Goal: Task Accomplishment & Management: Use online tool/utility

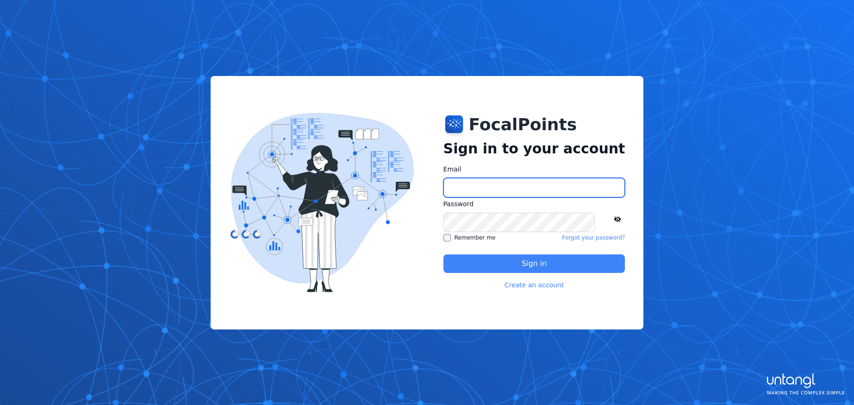
click at [540, 191] on input "Email" at bounding box center [534, 187] width 182 height 19
type input "**********"
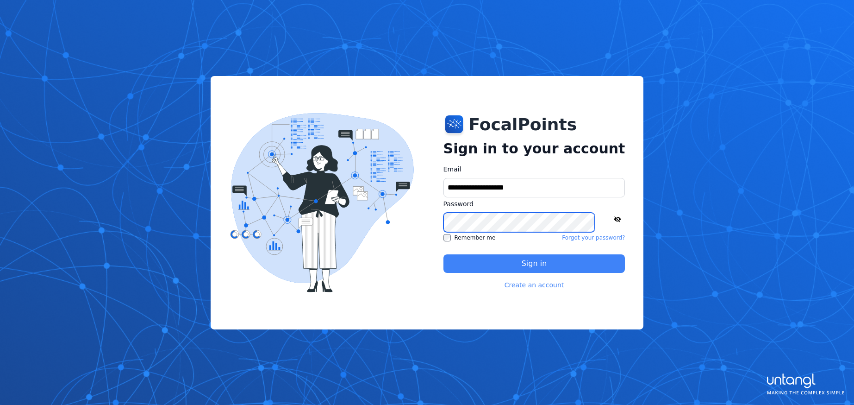
click at [443, 254] on button "Sign in" at bounding box center [534, 263] width 182 height 19
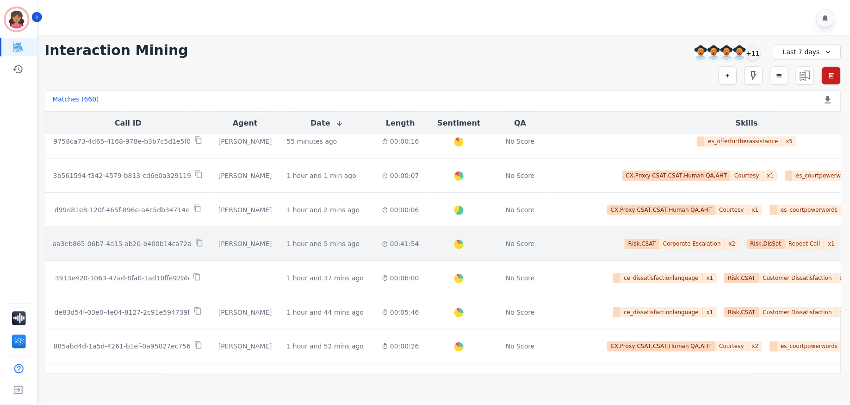
scroll to position [46, 0]
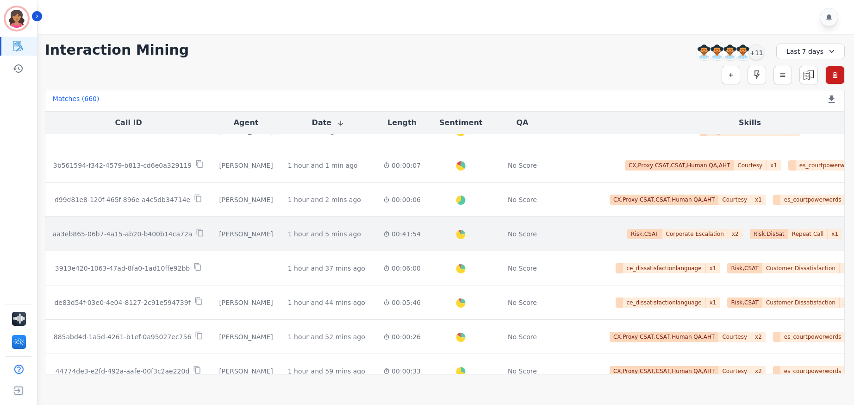
click at [250, 234] on div "[PERSON_NAME]" at bounding box center [246, 233] width 54 height 9
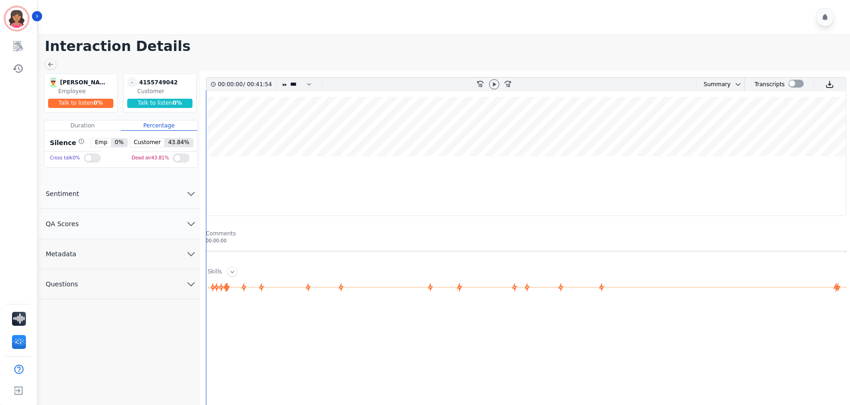
click at [192, 225] on icon "chevron down" at bounding box center [191, 223] width 6 height 3
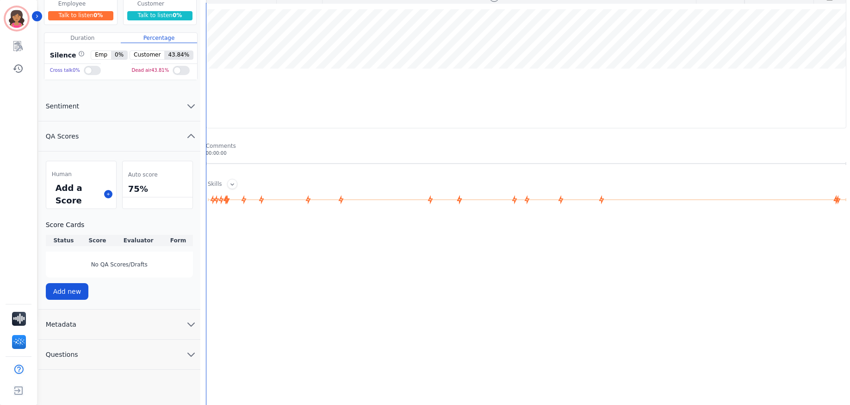
scroll to position [93, 0]
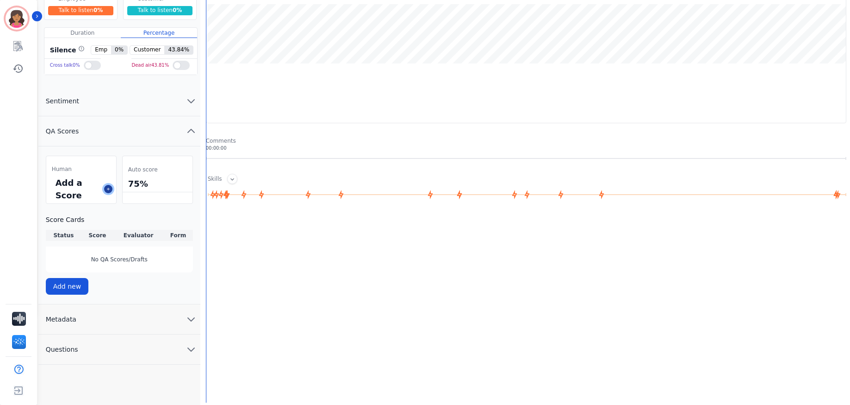
click at [106, 190] on icon at bounding box center [108, 189] width 5 height 5
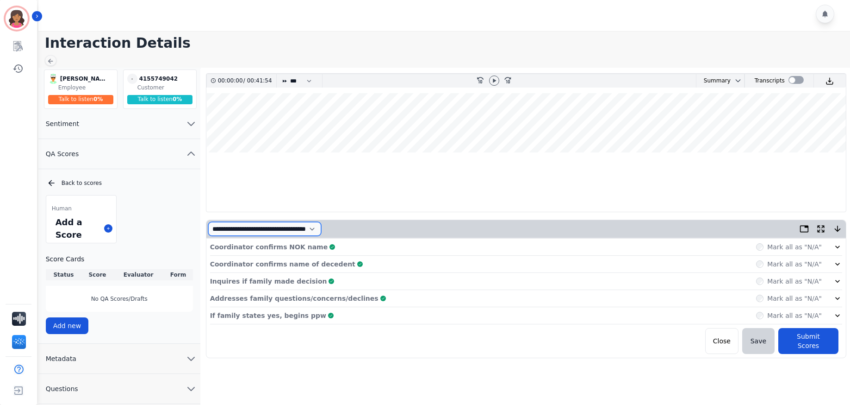
click at [321, 228] on select "**********" at bounding box center [264, 229] width 113 height 14
click at [208, 222] on select "**********" at bounding box center [264, 229] width 113 height 14
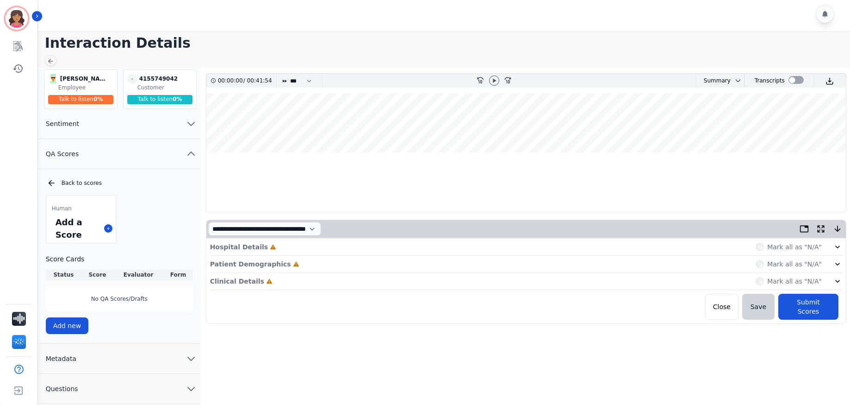
click at [837, 248] on icon at bounding box center [837, 246] width 9 height 9
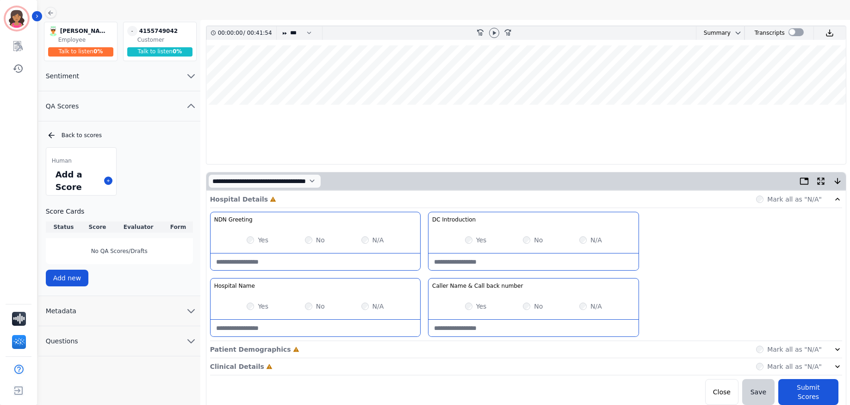
scroll to position [53, 0]
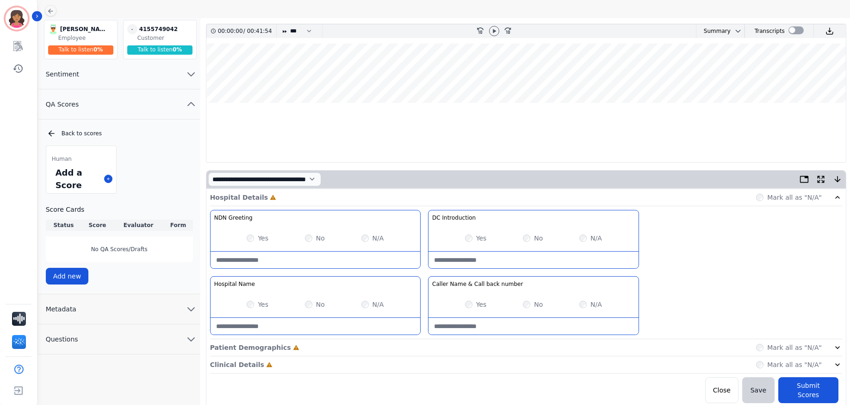
click at [837, 349] on icon at bounding box center [837, 347] width 9 height 9
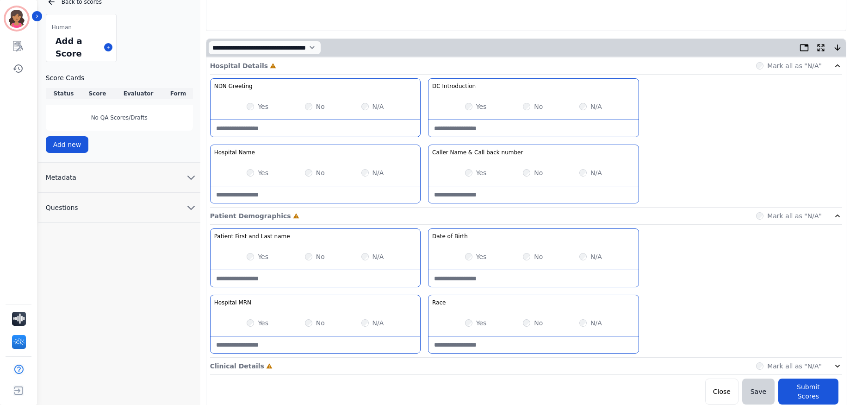
scroll to position [186, 0]
click at [830, 362] on div "Mark all as "N/A"" at bounding box center [799, 364] width 86 height 9
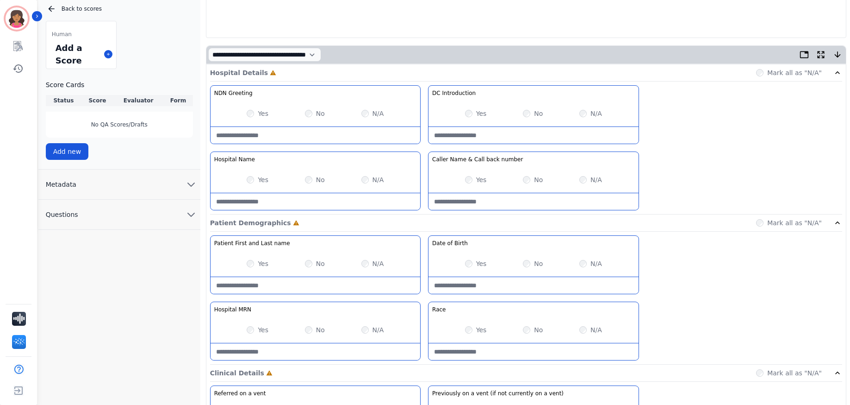
scroll to position [147, 0]
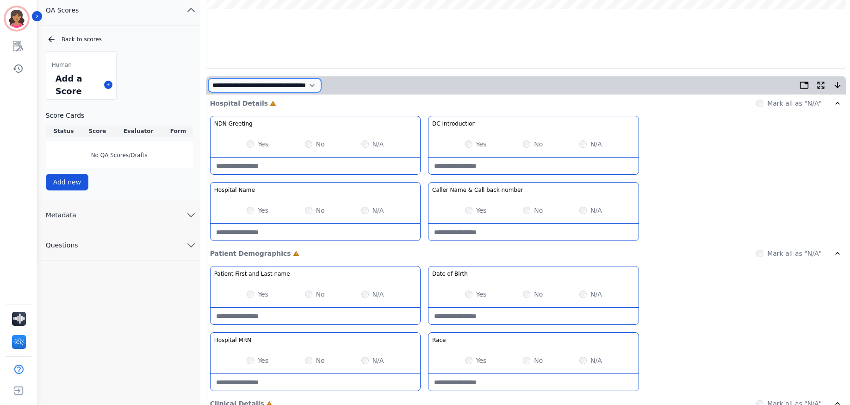
click at [321, 87] on select "**********" at bounding box center [264, 85] width 113 height 14
click at [208, 92] on select "**********" at bounding box center [264, 85] width 113 height 14
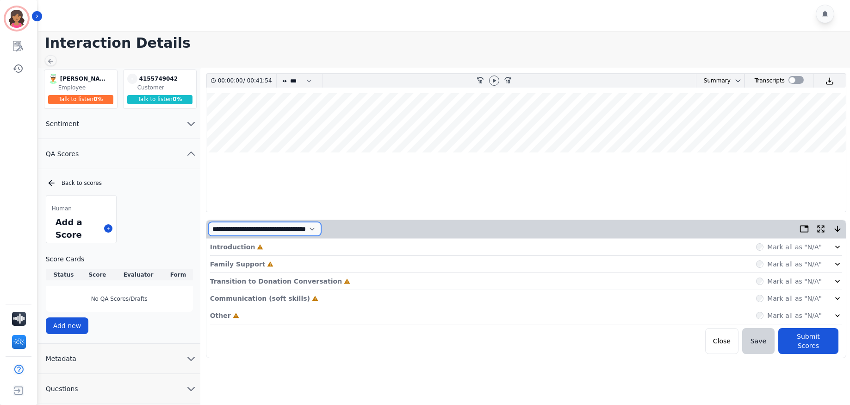
click at [321, 229] on select "**********" at bounding box center [264, 229] width 113 height 14
click at [208, 222] on select "**********" at bounding box center [264, 229] width 113 height 14
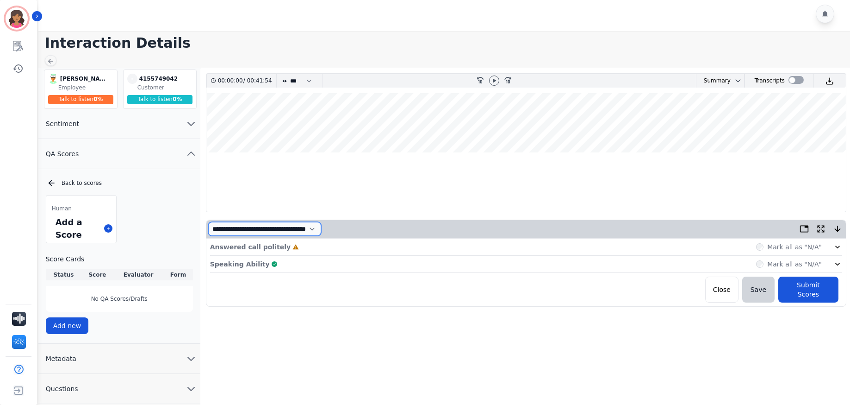
click at [313, 227] on select "**********" at bounding box center [264, 229] width 113 height 14
select select "*"
click at [208, 222] on select "**********" at bounding box center [264, 229] width 113 height 14
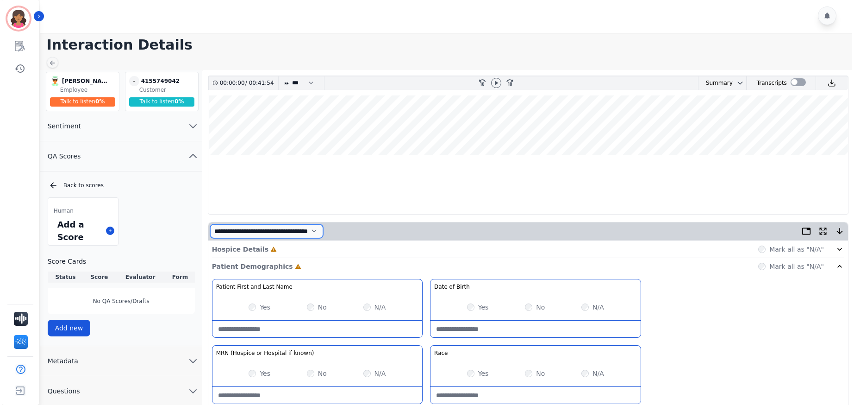
scroll to position [0, 0]
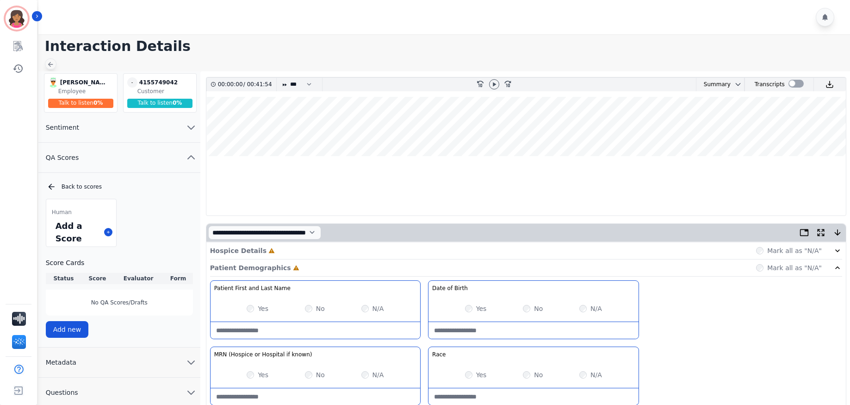
click at [54, 64] on icon at bounding box center [50, 64] width 7 height 7
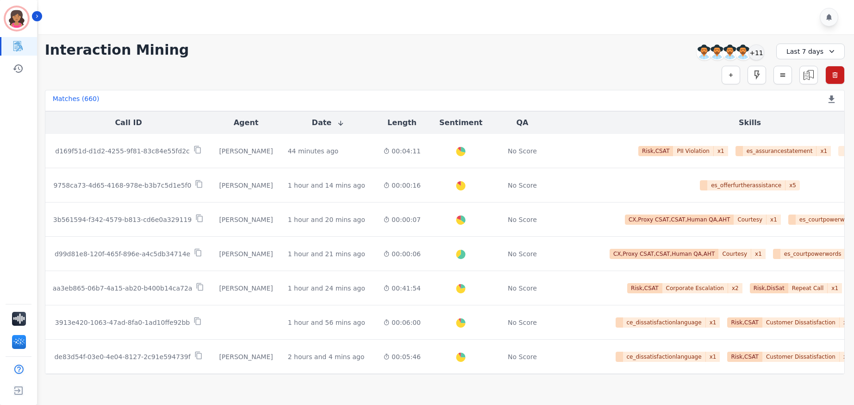
click at [819, 48] on div "Last 7 days" at bounding box center [810, 52] width 69 height 16
click at [801, 147] on li "Last 12 months" at bounding box center [816, 155] width 46 height 19
click at [729, 73] on icon "button" at bounding box center [731, 75] width 6 height 6
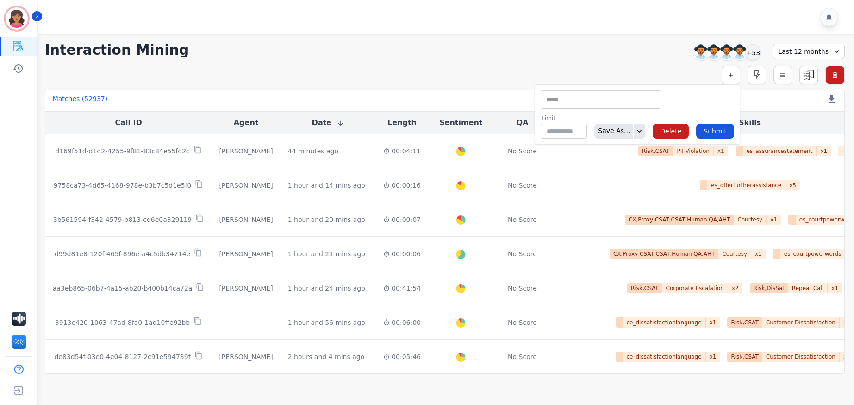
click at [644, 91] on div "** Abandoned Agent ID ANI Emote: Apprehensive % Blind Transferred To IVR Blind …" at bounding box center [601, 99] width 120 height 19
type input "**"
click at [590, 144] on li "QA Score Overall" at bounding box center [600, 141] width 119 height 13
type input "**********"
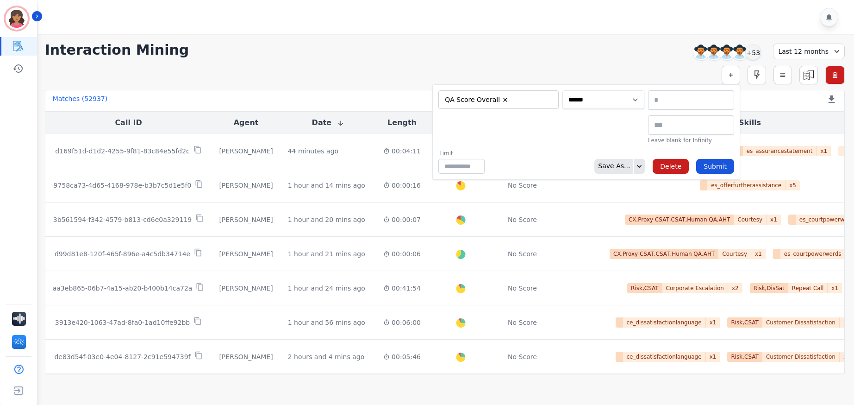
click at [624, 103] on select "**********" at bounding box center [603, 99] width 82 height 19
click at [562, 90] on select "**********" at bounding box center [603, 99] width 82 height 19
click at [623, 96] on select "**********" at bounding box center [603, 99] width 82 height 19
select select "******"
click at [644, 90] on select "**********" at bounding box center [603, 99] width 82 height 19
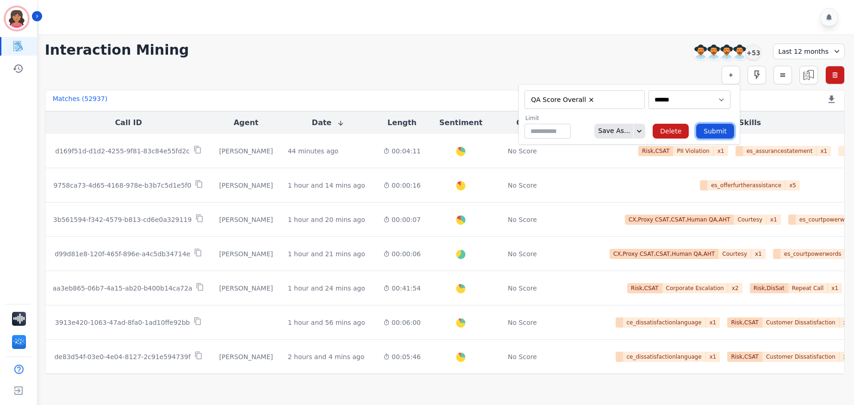
click at [716, 132] on button "Submit" at bounding box center [715, 131] width 38 height 15
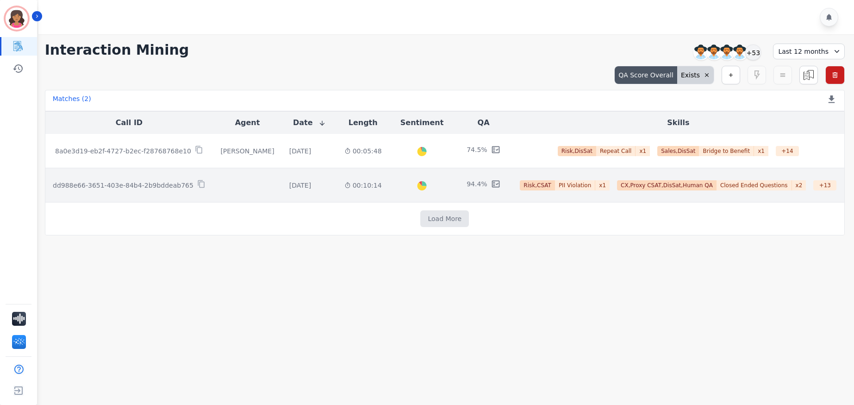
click at [234, 186] on td at bounding box center [247, 185] width 69 height 34
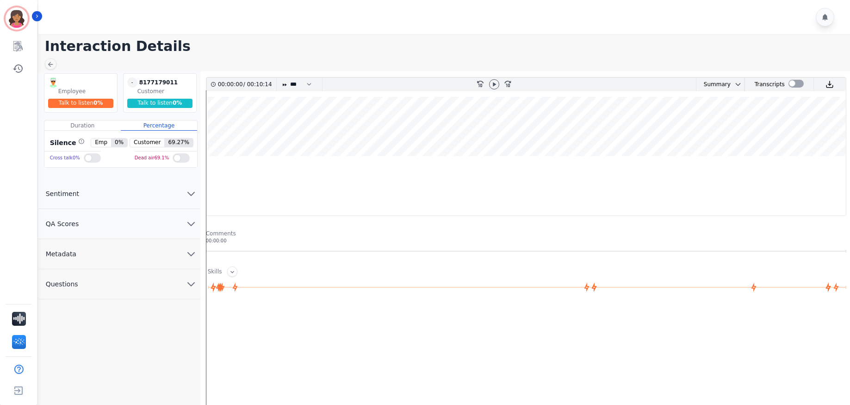
click at [193, 225] on icon "chevron down" at bounding box center [191, 223] width 11 height 11
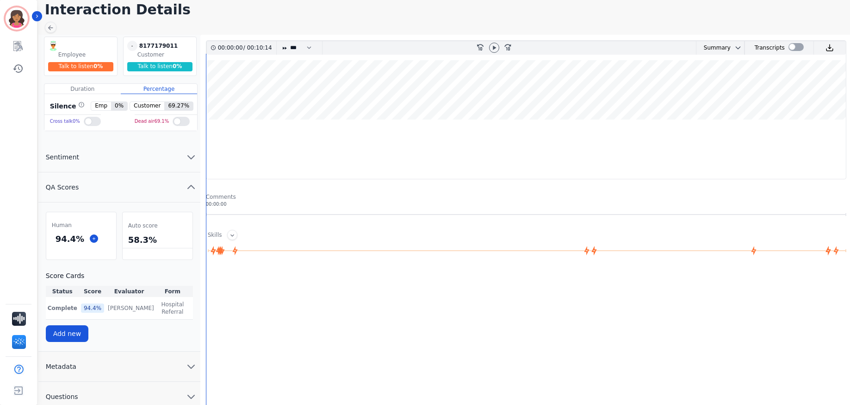
scroll to position [93, 0]
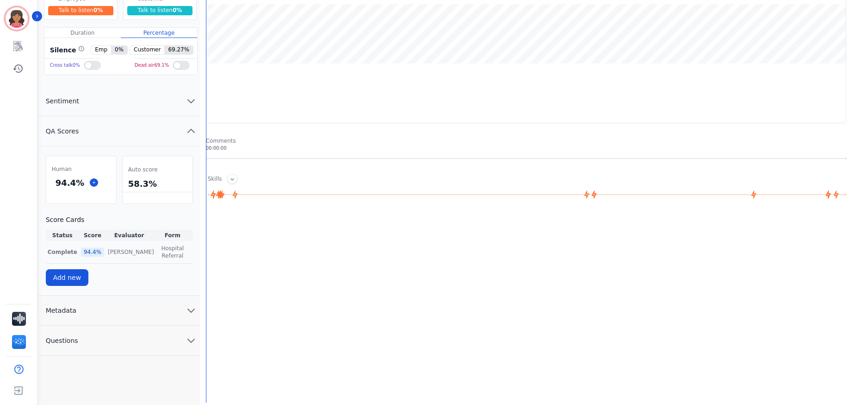
click at [128, 254] on td "[PERSON_NAME] [PERSON_NAME]" at bounding box center [129, 252] width 46 height 23
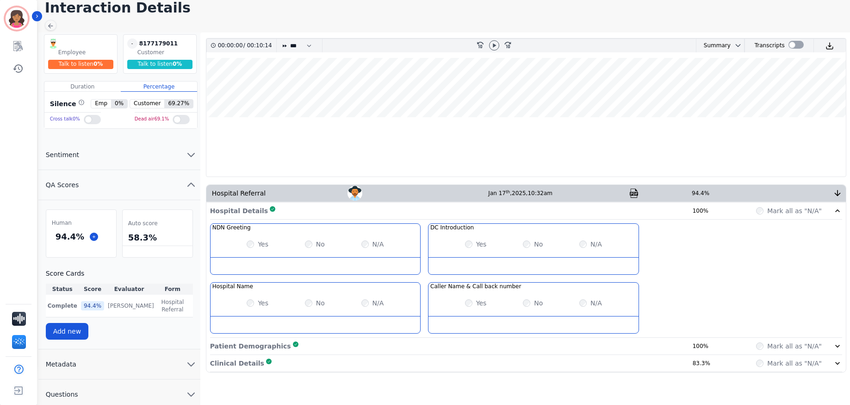
click at [841, 344] on icon at bounding box center [837, 345] width 9 height 9
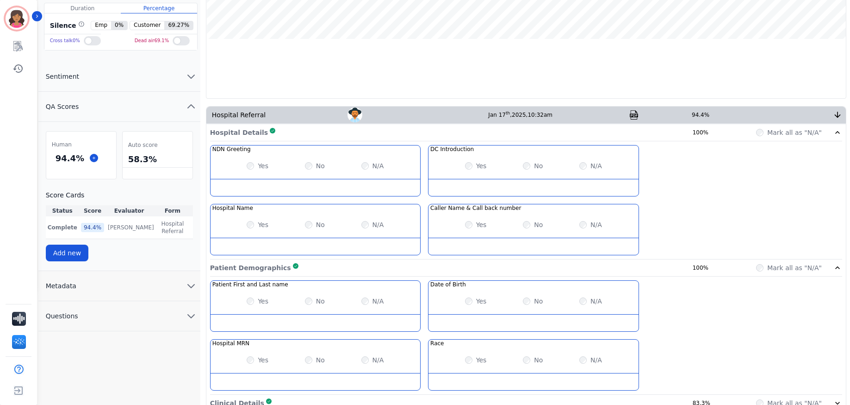
scroll to position [131, 0]
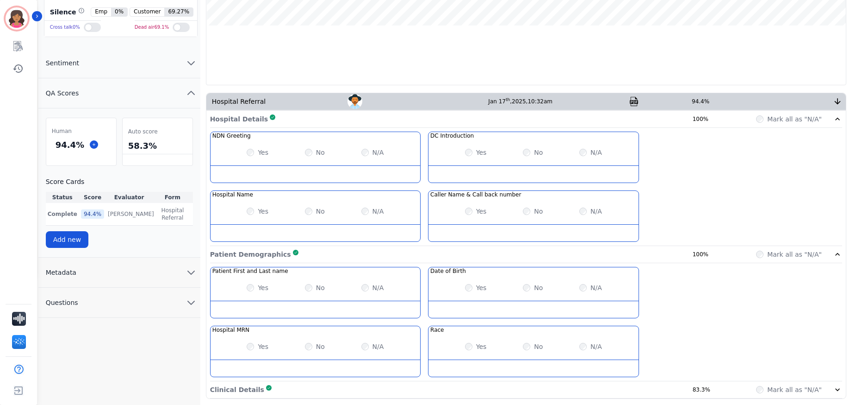
click at [840, 390] on icon at bounding box center [837, 389] width 9 height 9
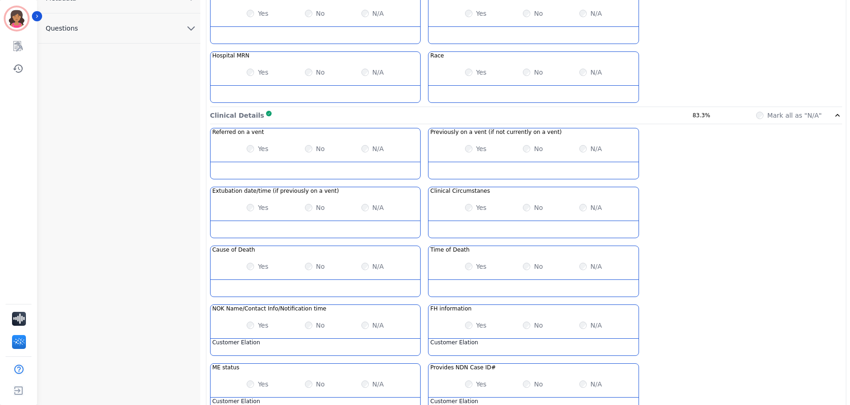
scroll to position [408, 0]
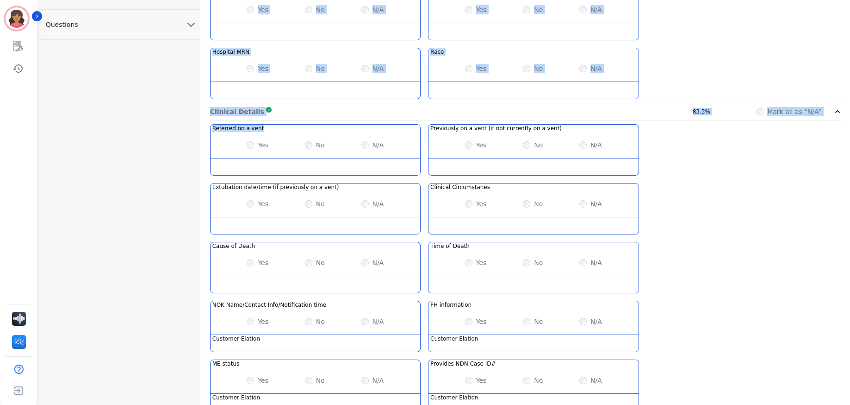
drag, startPoint x: 260, startPoint y: 130, endPoint x: 195, endPoint y: 127, distance: 64.9
click at [195, 127] on div "Employee Talk to listen 0 % - 8177179011 8177179011 Customer Talk to listen 0 %…" at bounding box center [445, 59] width 815 height 792
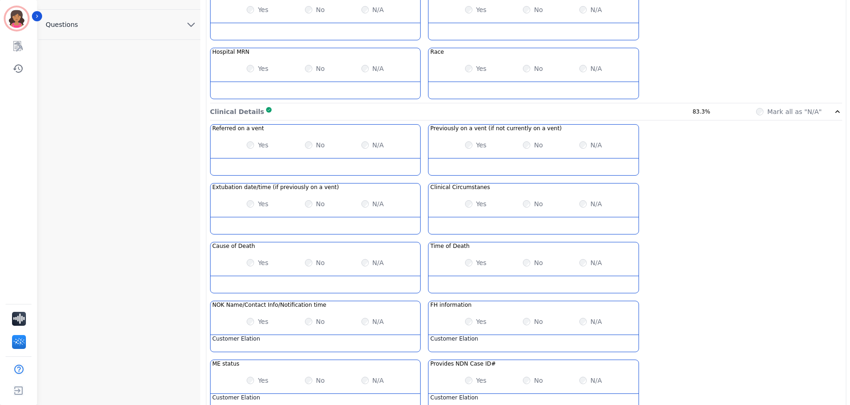
click at [272, 145] on div "Yes No N/A" at bounding box center [316, 145] width 210 height 26
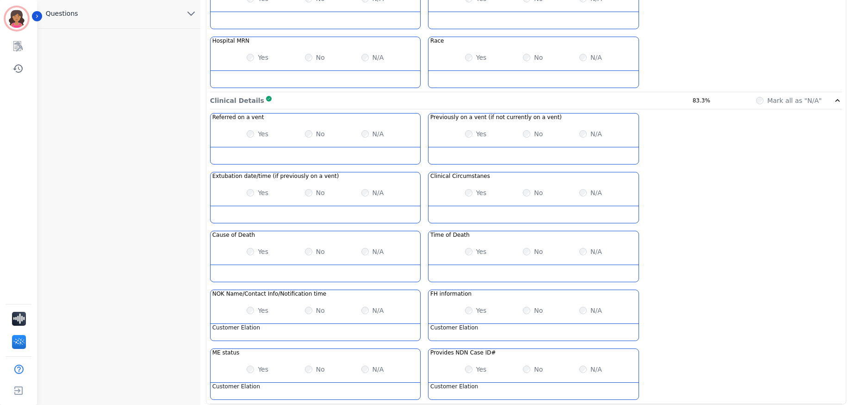
scroll to position [425, 0]
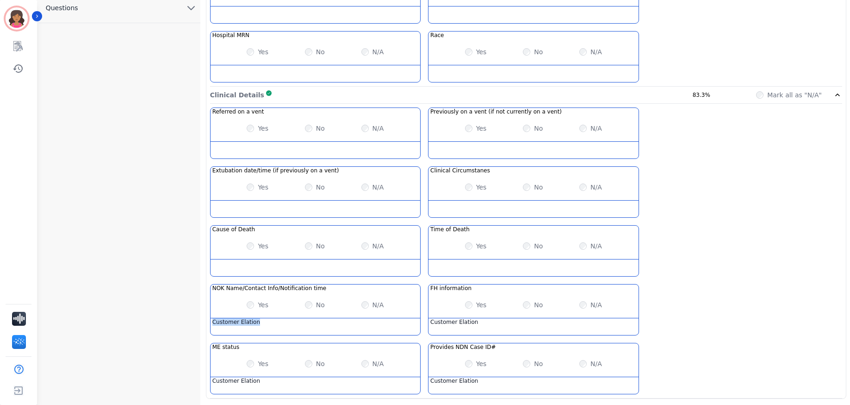
drag, startPoint x: 278, startPoint y: 318, endPoint x: 212, endPoint y: 323, distance: 66.9
click at [212, 323] on div "Customer Elation" at bounding box center [316, 326] width 210 height 17
drag, startPoint x: 257, startPoint y: 383, endPoint x: 520, endPoint y: 341, distance: 266.4
click at [221, 381] on div "Customer Elation" at bounding box center [316, 385] width 210 height 17
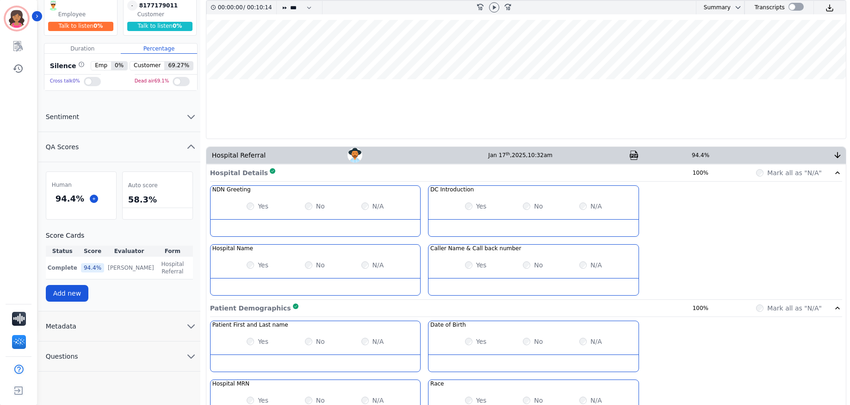
scroll to position [0, 0]
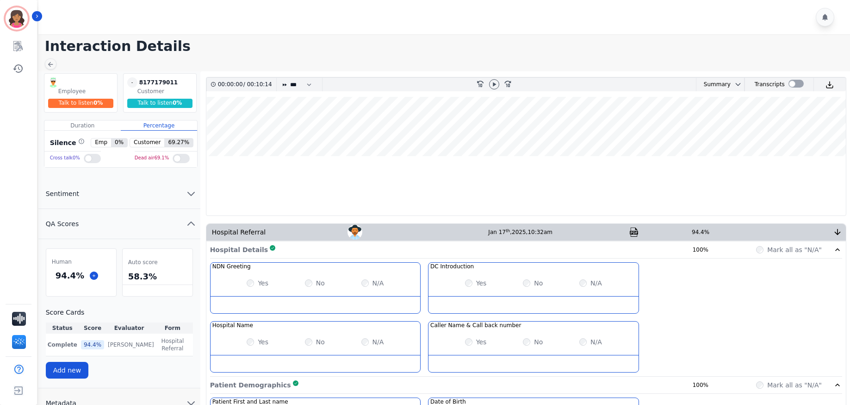
click at [635, 234] on img at bounding box center [634, 231] width 9 height 9
click at [50, 65] on icon at bounding box center [50, 64] width 7 height 7
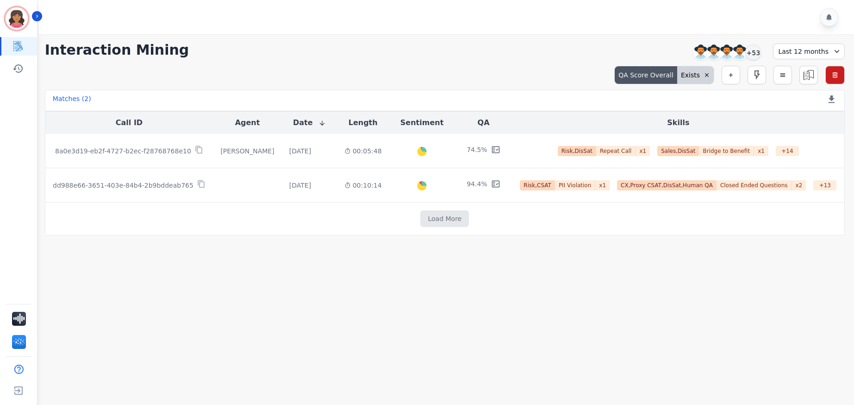
click at [705, 76] on icon at bounding box center [707, 75] width 6 height 6
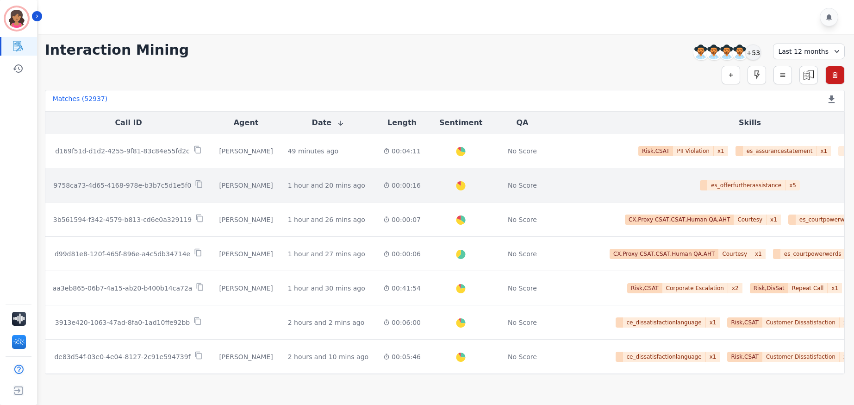
click at [258, 190] on td "[PERSON_NAME]" at bounding box center [246, 185] width 69 height 34
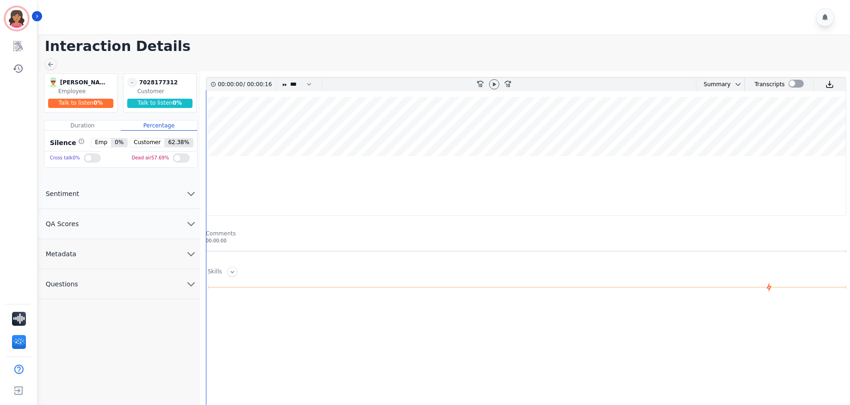
click at [190, 223] on icon "chevron down" at bounding box center [191, 223] width 11 height 11
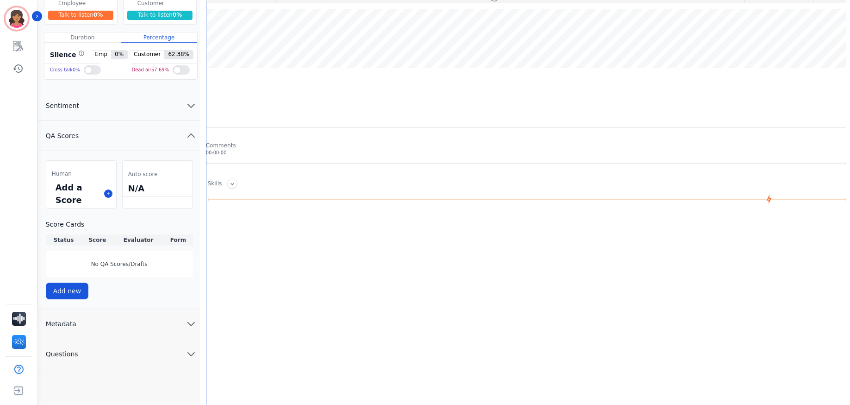
scroll to position [94, 0]
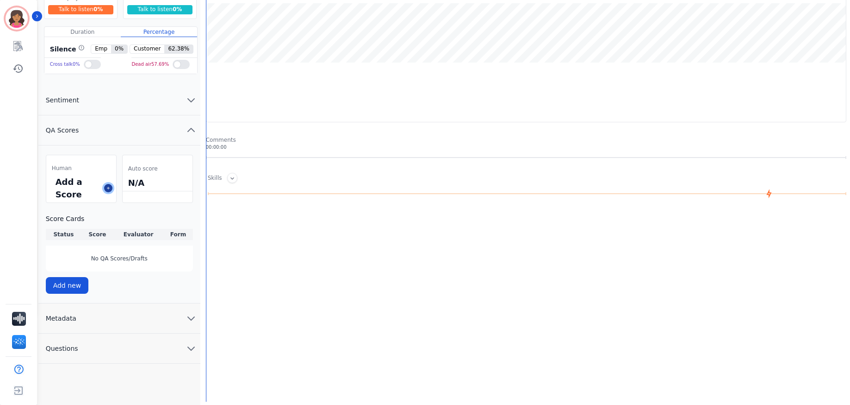
click at [107, 189] on icon at bounding box center [108, 188] width 5 height 5
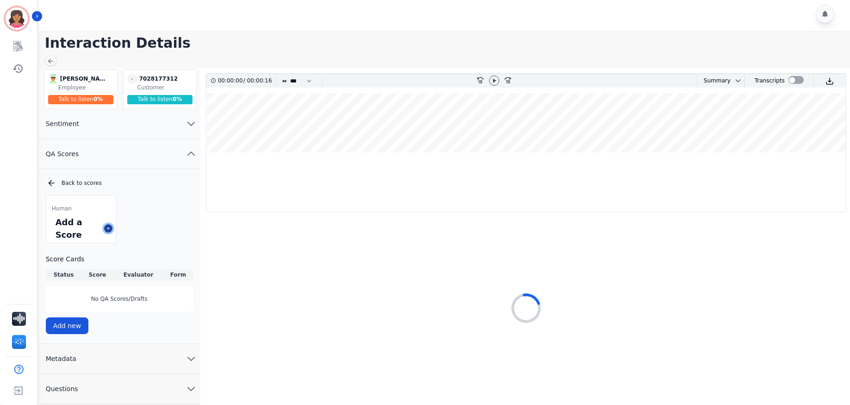
scroll to position [3, 0]
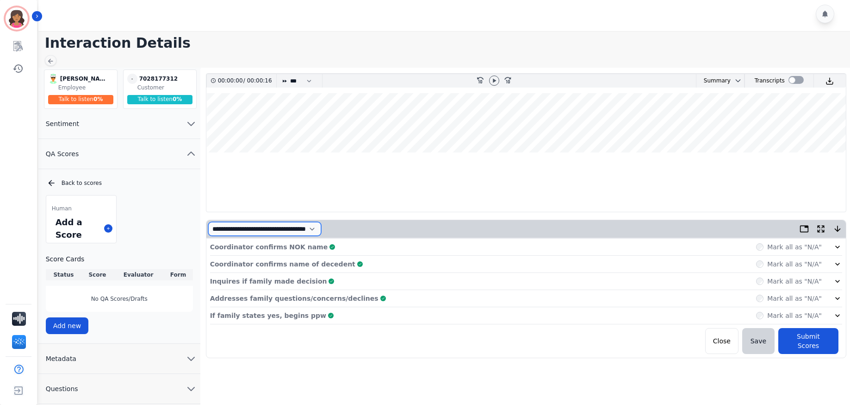
click at [321, 229] on select "**********" at bounding box center [264, 229] width 113 height 14
click at [51, 59] on icon at bounding box center [50, 60] width 7 height 7
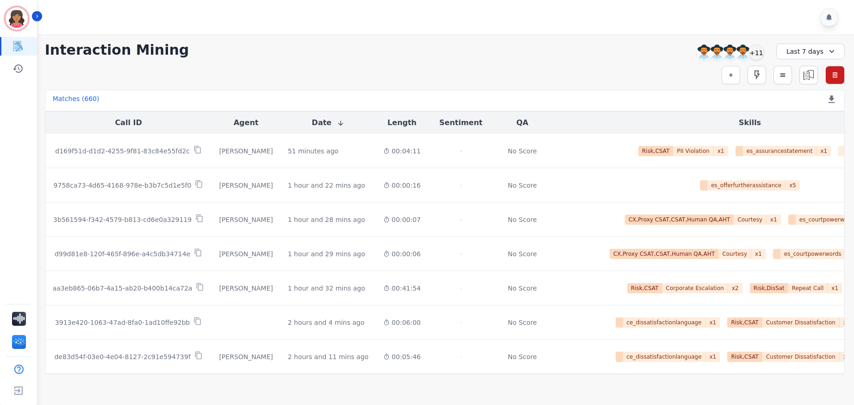
click at [840, 45] on div "Last 7 days" at bounding box center [810, 52] width 69 height 16
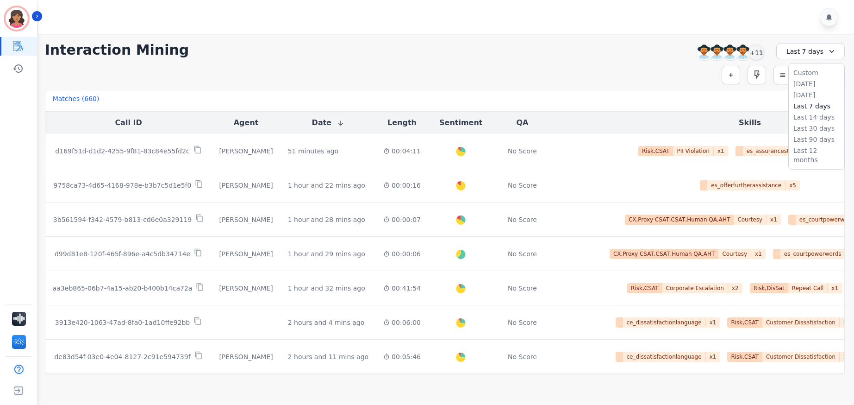
click at [609, 34] on div "**********" at bounding box center [445, 204] width 818 height 340
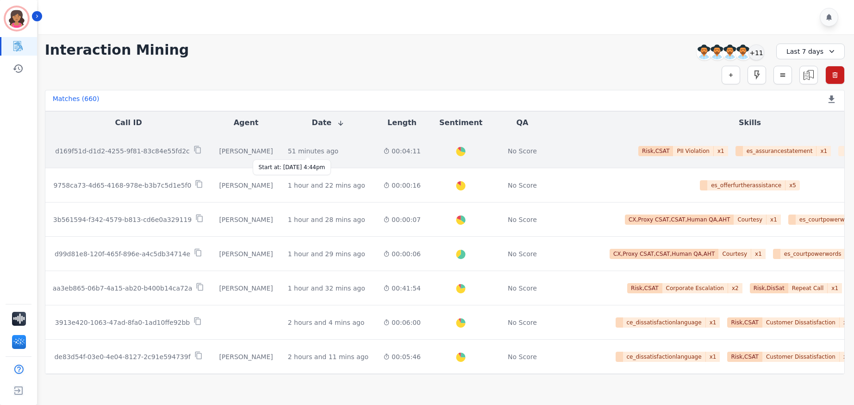
click at [296, 153] on div "51 minutes ago" at bounding box center [313, 150] width 50 height 9
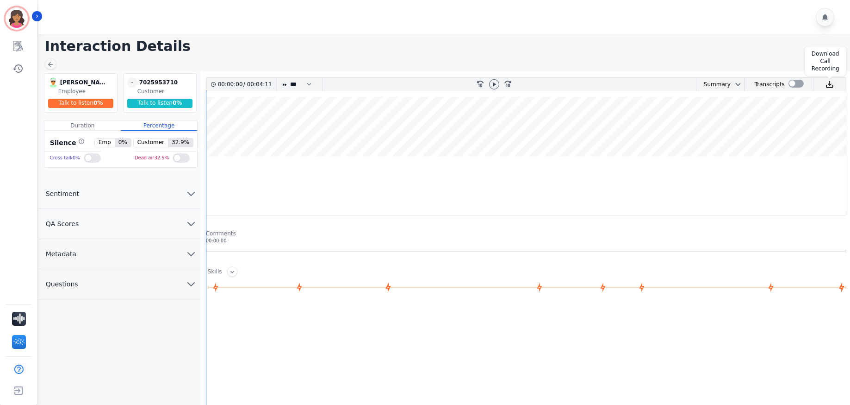
click at [828, 85] on img at bounding box center [830, 84] width 8 height 8
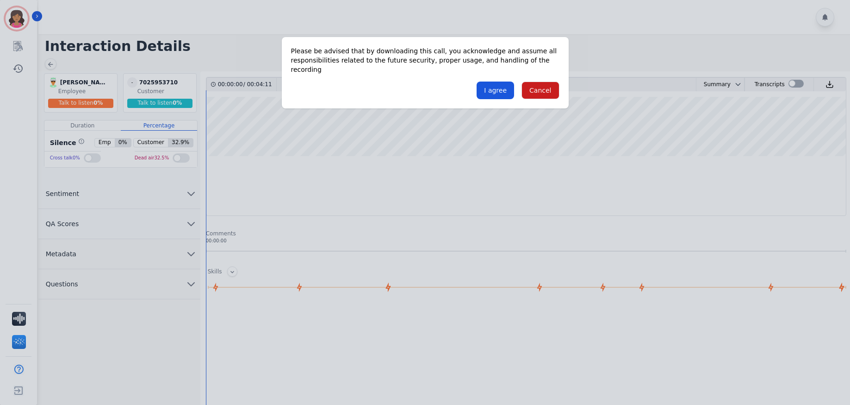
click at [540, 81] on button "Cancel" at bounding box center [540, 90] width 37 height 18
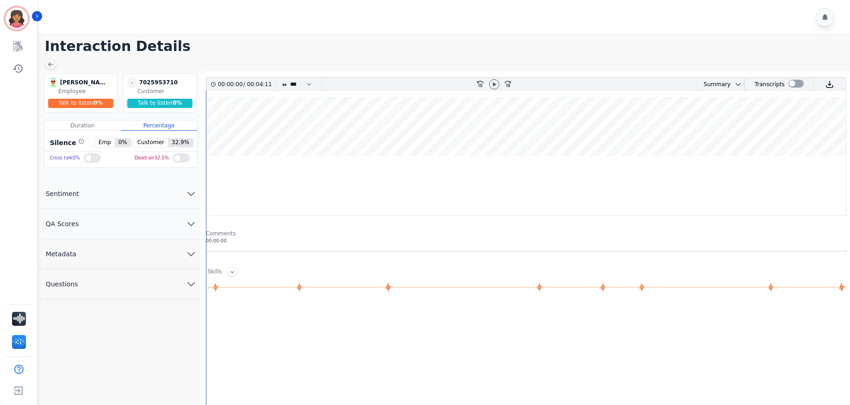
click at [192, 221] on icon "chevron down" at bounding box center [191, 223] width 11 height 11
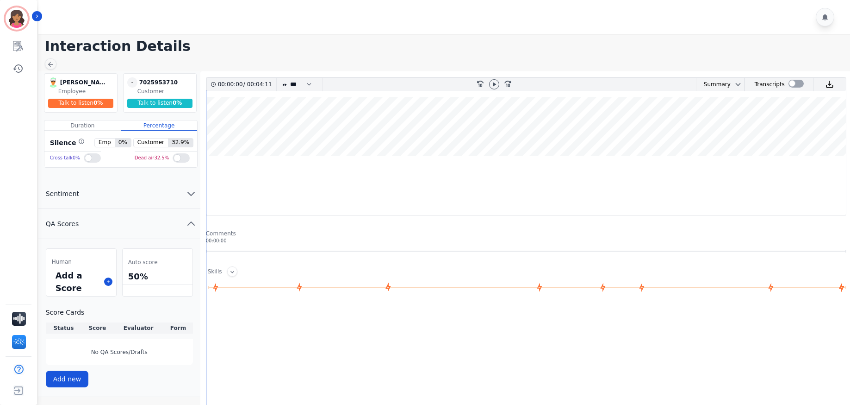
click at [104, 282] on div "Add a Score" at bounding box center [81, 281] width 70 height 29
click at [106, 283] on icon at bounding box center [108, 281] width 5 height 5
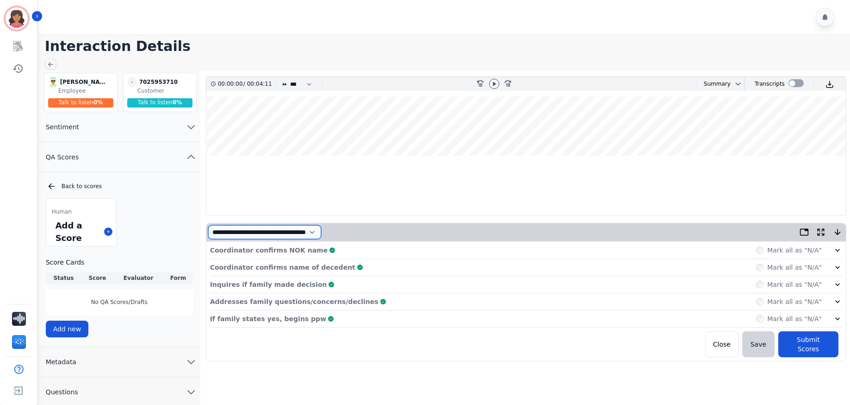
click at [321, 233] on select "**********" at bounding box center [264, 232] width 113 height 14
select select "*"
click at [208, 225] on select "**********" at bounding box center [264, 232] width 113 height 14
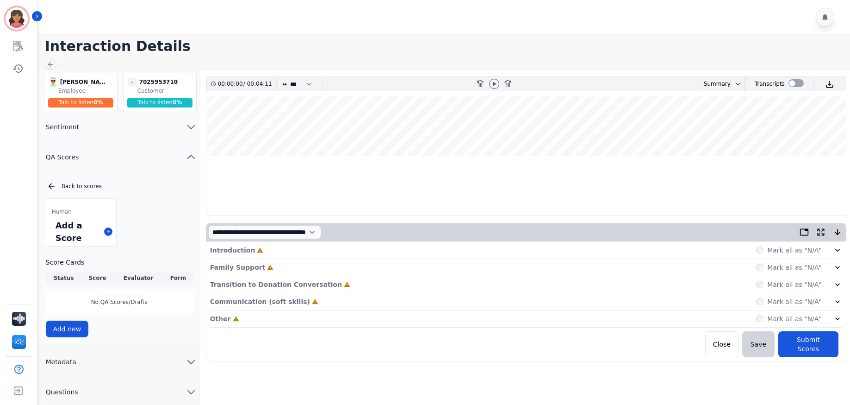
click at [609, 379] on div "**********" at bounding box center [526, 256] width 652 height 371
click at [840, 248] on icon at bounding box center [837, 249] width 9 height 9
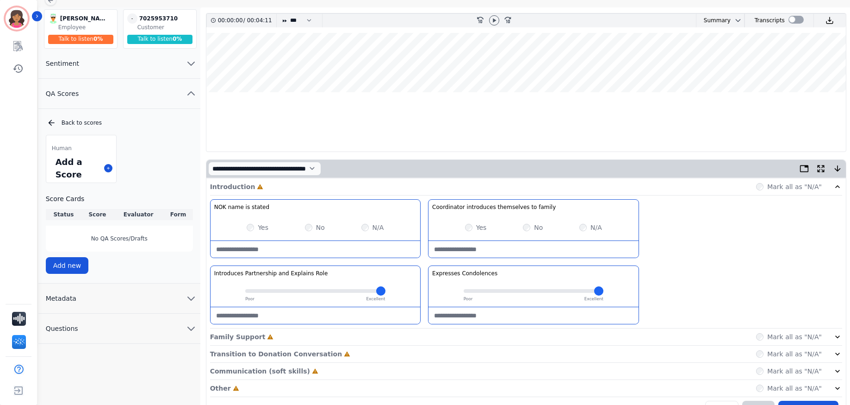
scroll to position [87, 0]
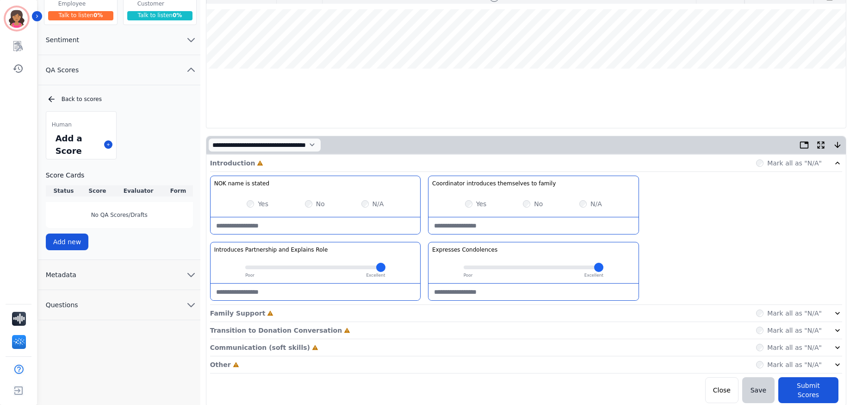
drag, startPoint x: 252, startPoint y: 270, endPoint x: 278, endPoint y: 272, distance: 26.0
click at [278, 269] on input "range" at bounding box center [315, 267] width 140 height 4
drag, startPoint x: 286, startPoint y: 270, endPoint x: 314, endPoint y: 271, distance: 28.3
click at [314, 269] on input "range" at bounding box center [315, 267] width 140 height 4
drag, startPoint x: 312, startPoint y: 271, endPoint x: 349, endPoint y: 272, distance: 36.1
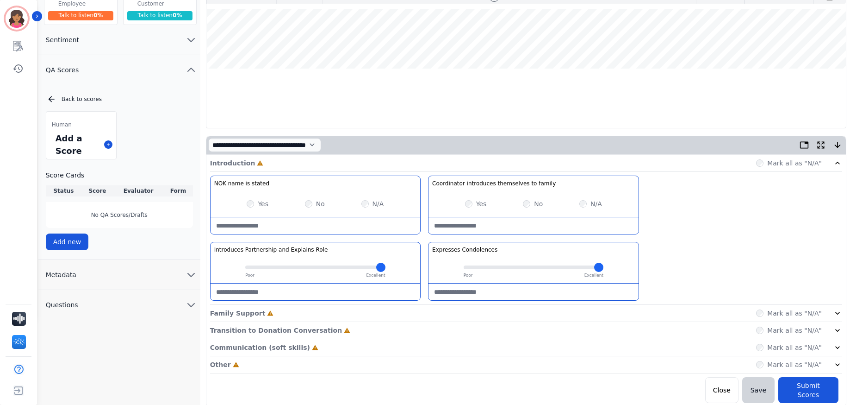
click at [349, 269] on input "range" at bounding box center [315, 267] width 140 height 4
click at [840, 312] on icon at bounding box center [838, 313] width 5 height 3
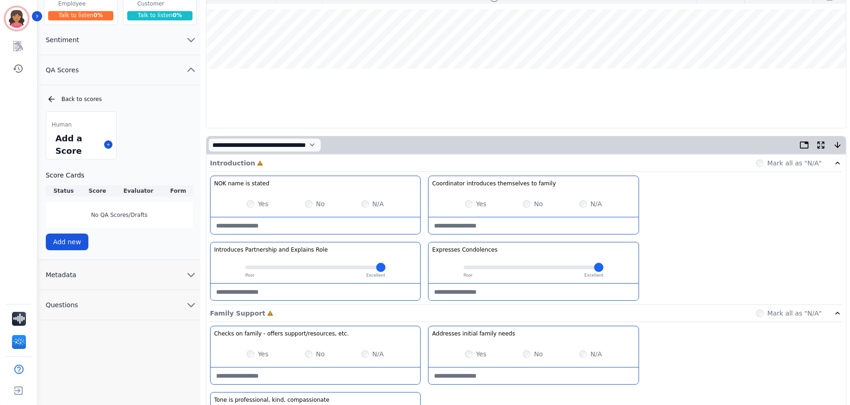
click at [289, 267] on input "range" at bounding box center [315, 267] width 140 height 4
type input "*"
click at [376, 268] on input "range" at bounding box center [315, 267] width 140 height 4
click at [385, 269] on input "range" at bounding box center [315, 267] width 140 height 4
type input "*"
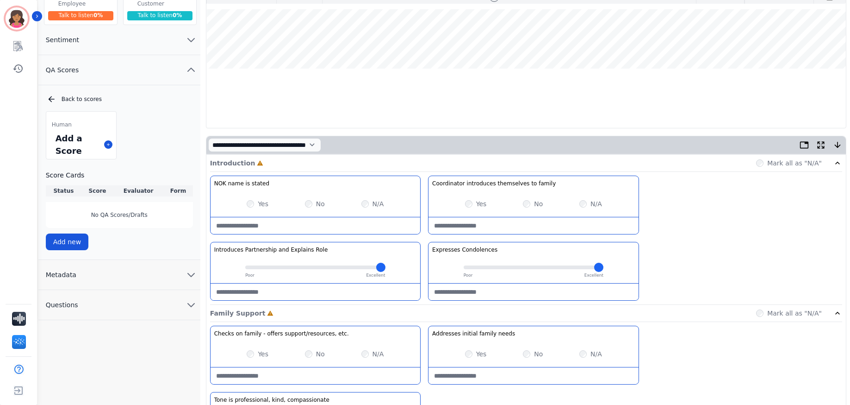
click at [385, 269] on input "range" at bounding box center [315, 267] width 140 height 4
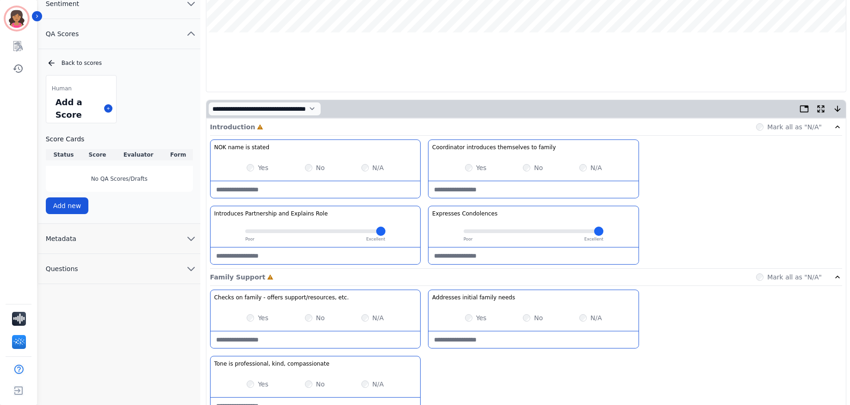
scroll to position [220, 0]
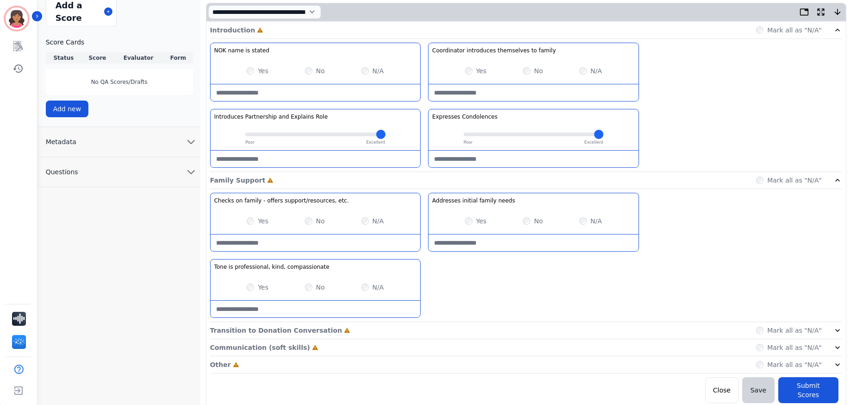
click at [834, 329] on icon at bounding box center [837, 329] width 9 height 9
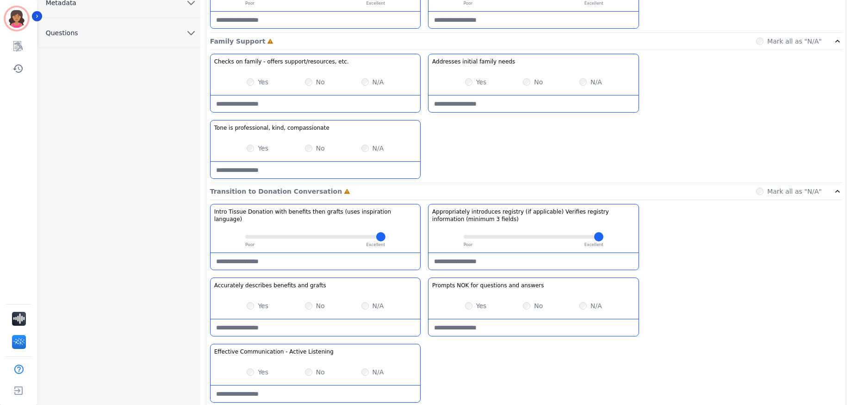
scroll to position [427, 0]
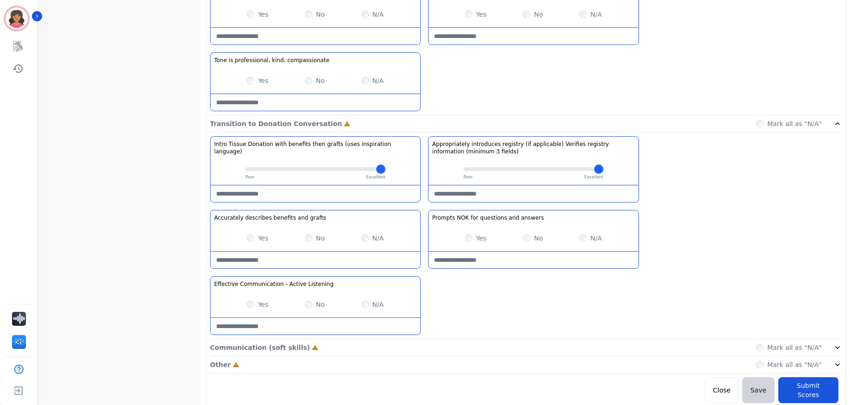
click at [836, 342] on div "Communication (soft skills) Incomplete Mark all as "N/A"" at bounding box center [526, 347] width 632 height 17
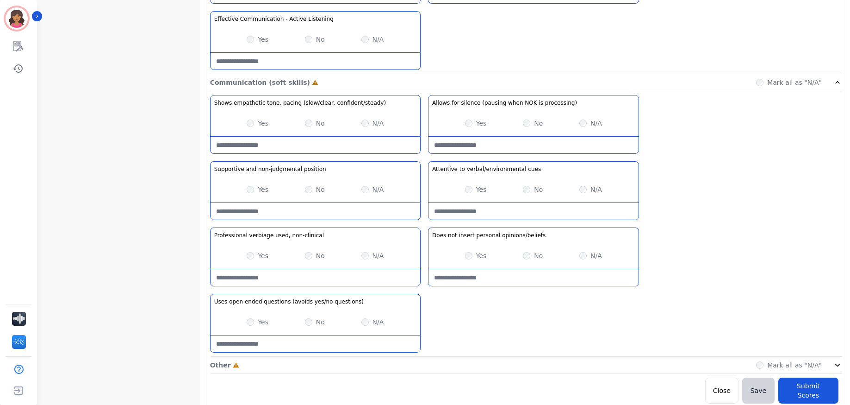
scroll to position [692, 0]
click at [841, 360] on icon at bounding box center [837, 364] width 9 height 9
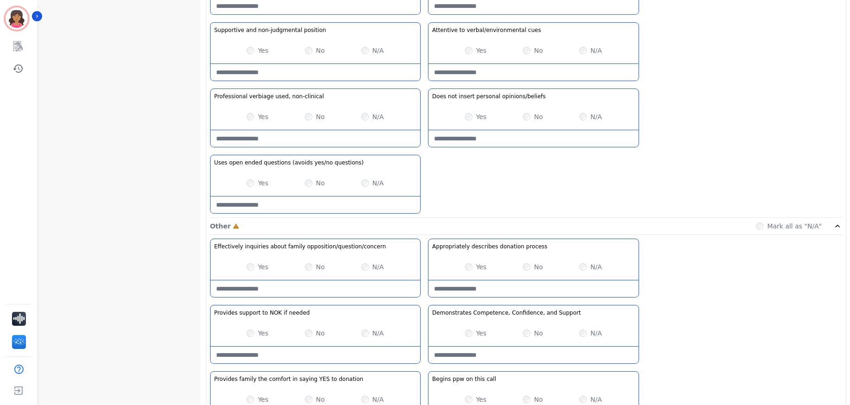
scroll to position [831, 0]
click at [494, 285] on -note at bounding box center [534, 288] width 210 height 17
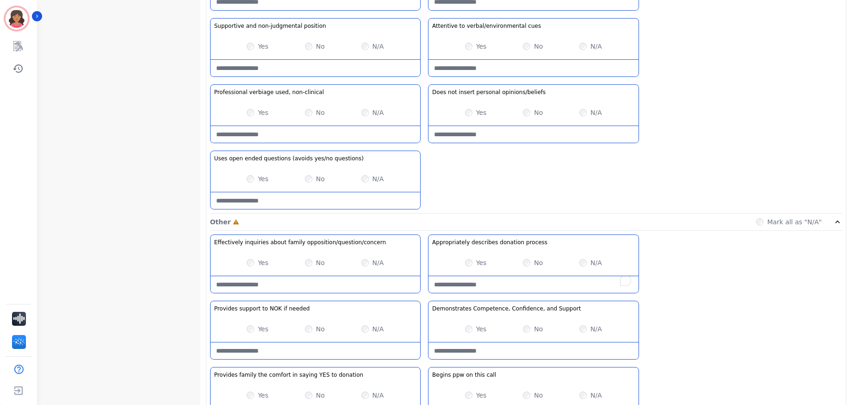
scroll to position [799, 0]
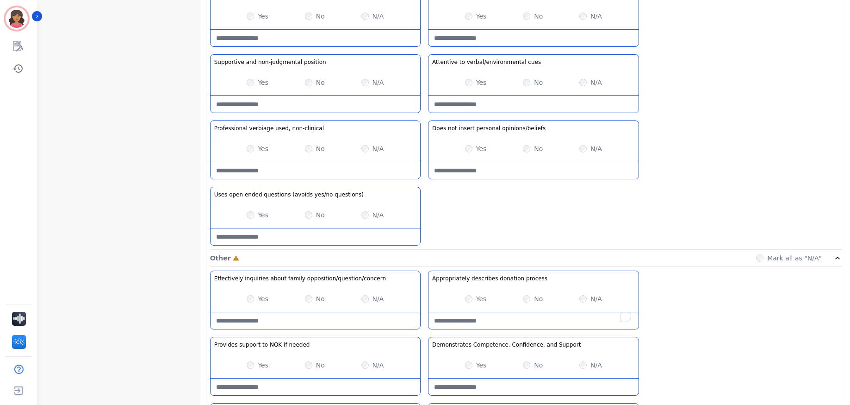
drag, startPoint x: 378, startPoint y: 207, endPoint x: 723, endPoint y: 156, distance: 348.7
click at [723, 156] on div "Shows empathetic tone, pacing (slow/clear, confident/steady) Shows empathetic t…" at bounding box center [526, 119] width 632 height 262
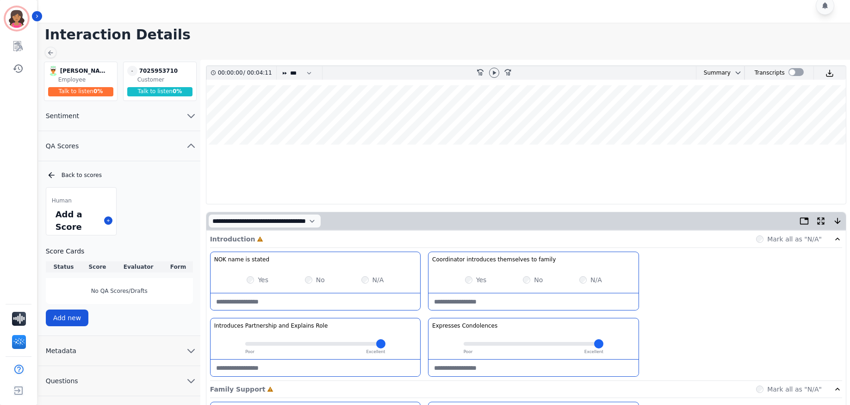
scroll to position [0, 0]
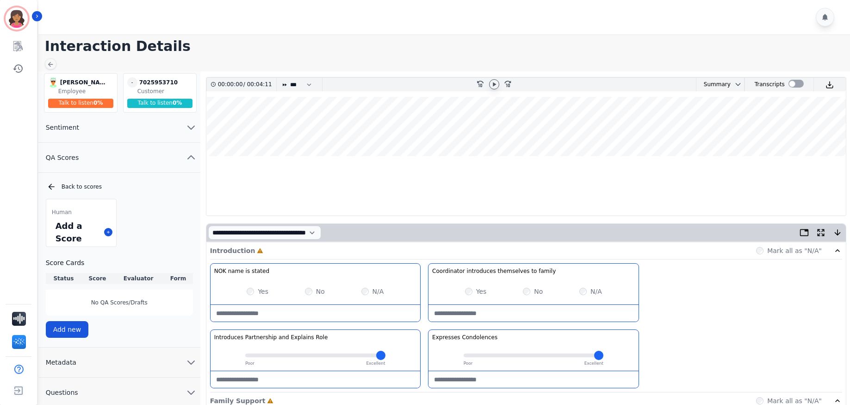
click at [494, 82] on icon at bounding box center [494, 84] width 7 height 7
click at [494, 83] on icon at bounding box center [494, 84] width 7 height 7
click at [790, 81] on div at bounding box center [796, 84] width 15 height 8
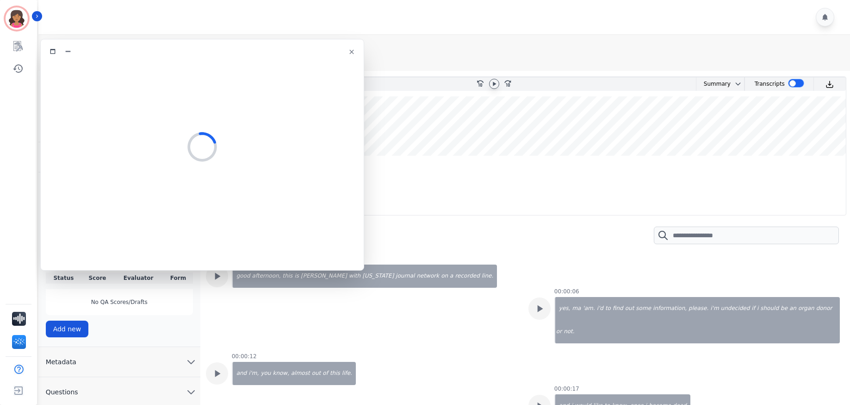
select select "*"
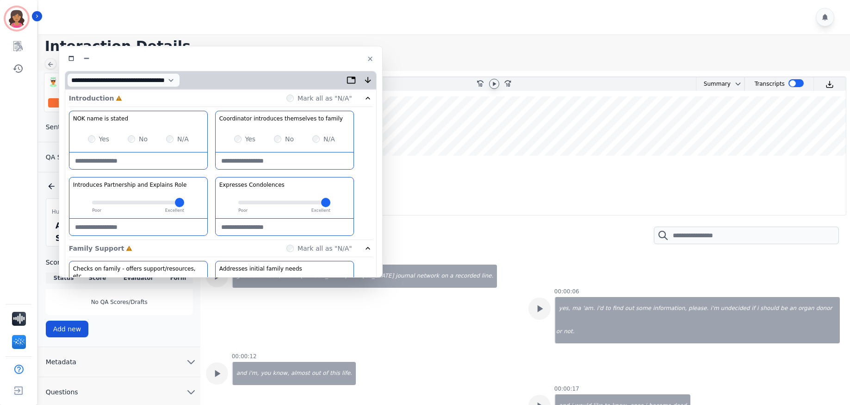
drag, startPoint x: 297, startPoint y: 48, endPoint x: 314, endPoint y: 55, distance: 18.5
click at [314, 55] on div at bounding box center [221, 58] width 312 height 13
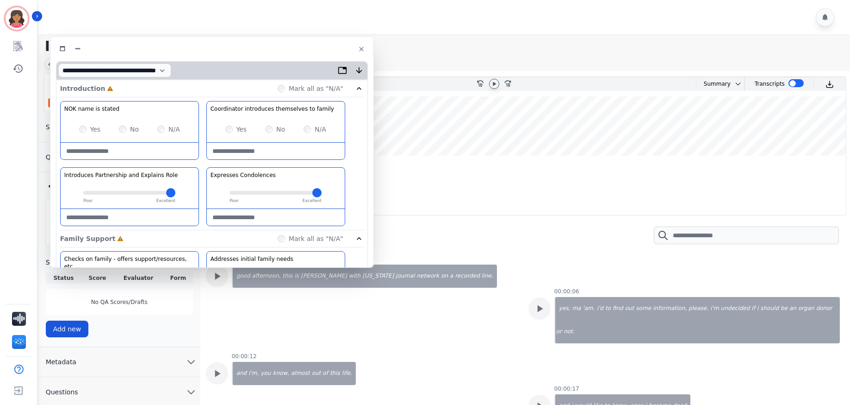
drag, startPoint x: 317, startPoint y: 54, endPoint x: 309, endPoint y: 44, distance: 12.2
click at [309, 44] on div at bounding box center [212, 48] width 312 height 13
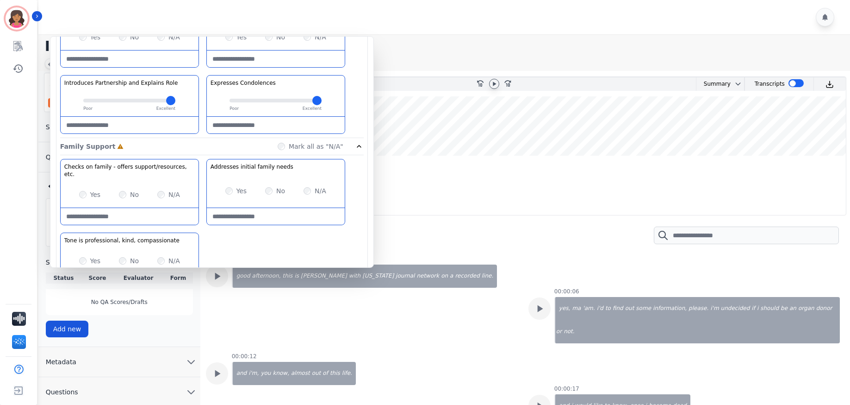
scroll to position [93, 0]
click at [492, 85] on icon at bounding box center [494, 83] width 7 height 7
click at [495, 82] on icon at bounding box center [495, 84] width 4 height 4
click at [285, 199] on div "Yes No N/A" at bounding box center [276, 190] width 138 height 26
click at [237, 207] on needs-note "To enrich screen reader interactions, please activate Accessibility in Grammarl…" at bounding box center [276, 215] width 138 height 17
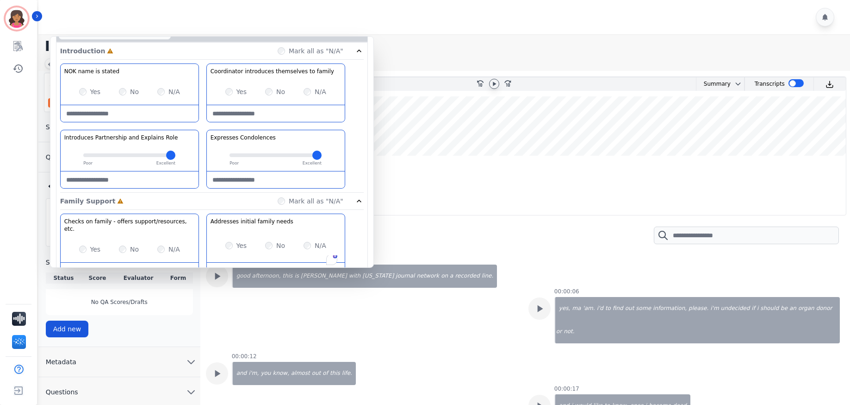
scroll to position [0, 0]
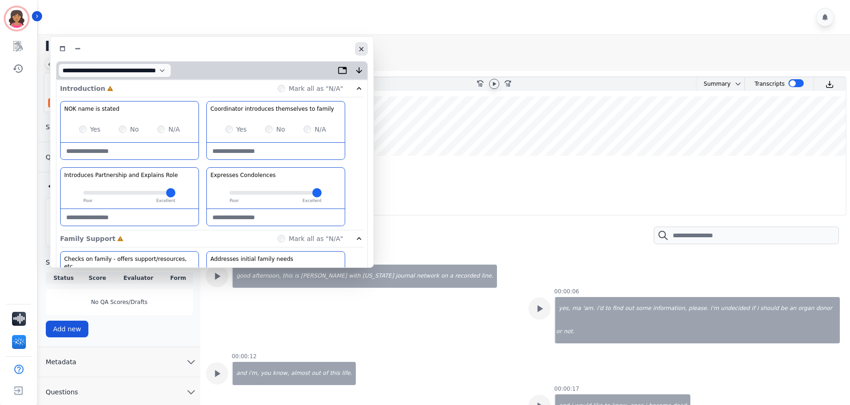
type needs-note "**********"
click at [362, 48] on button "button" at bounding box center [361, 48] width 13 height 13
